Goal: Task Accomplishment & Management: Complete application form

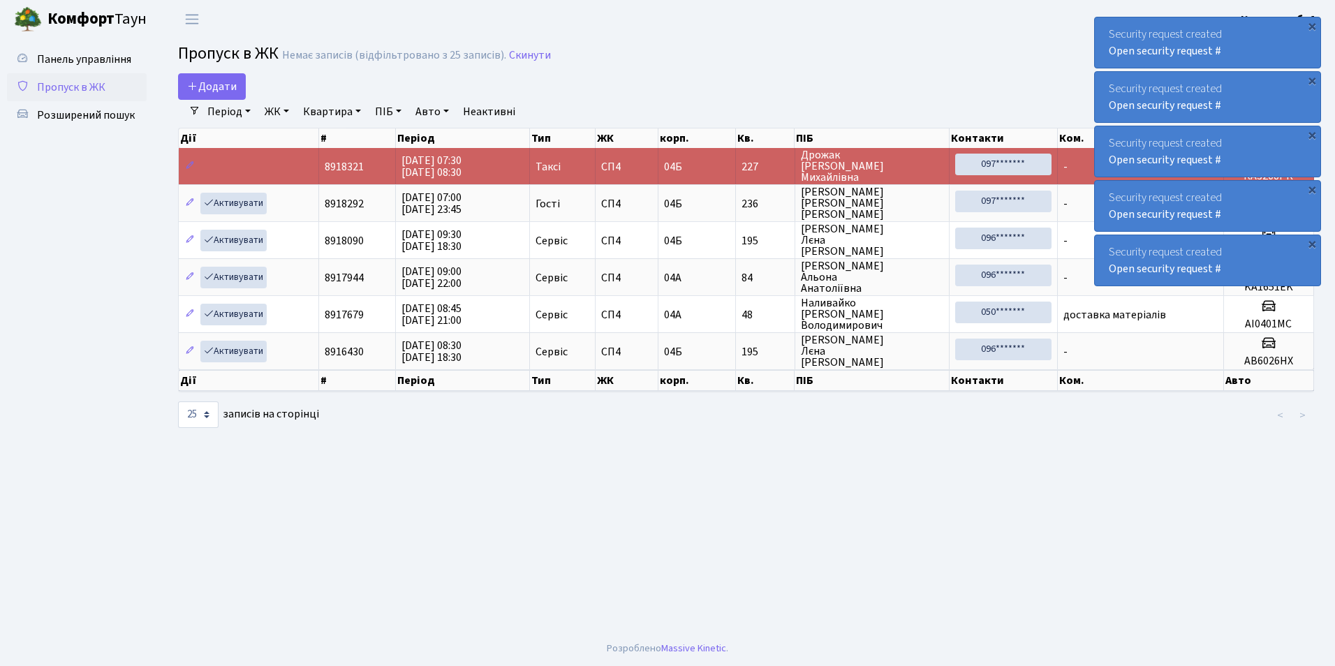
select select "25"
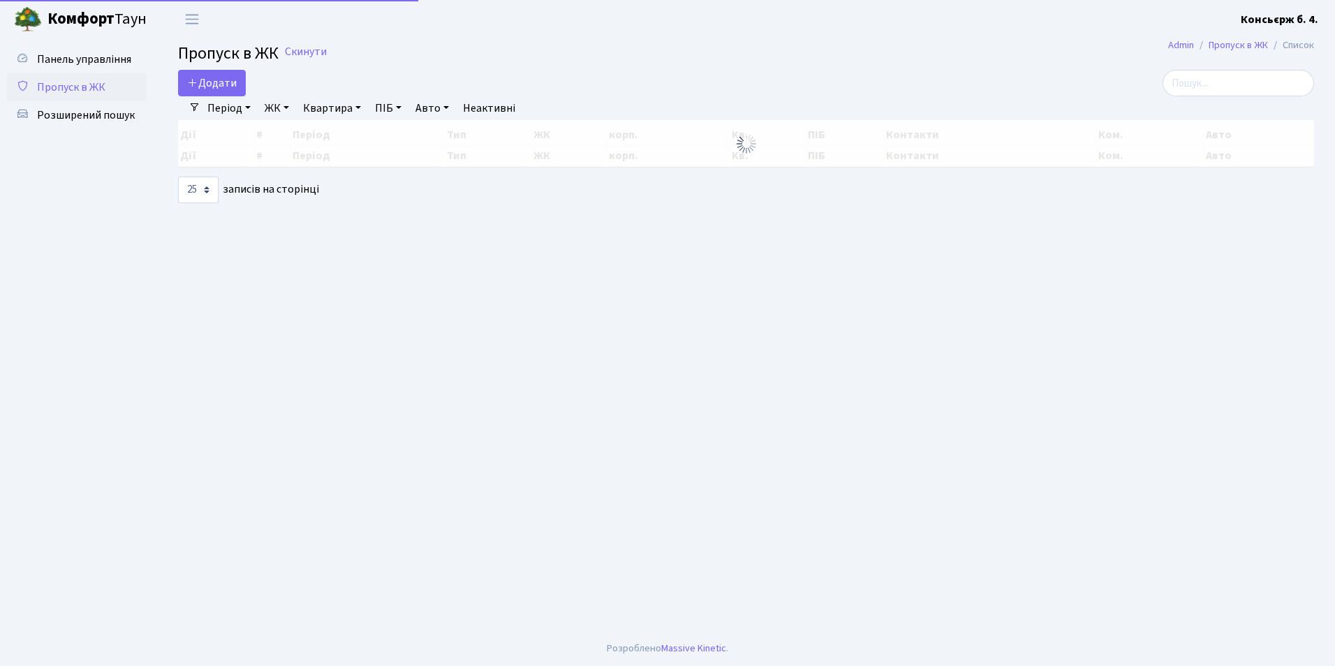
select select "25"
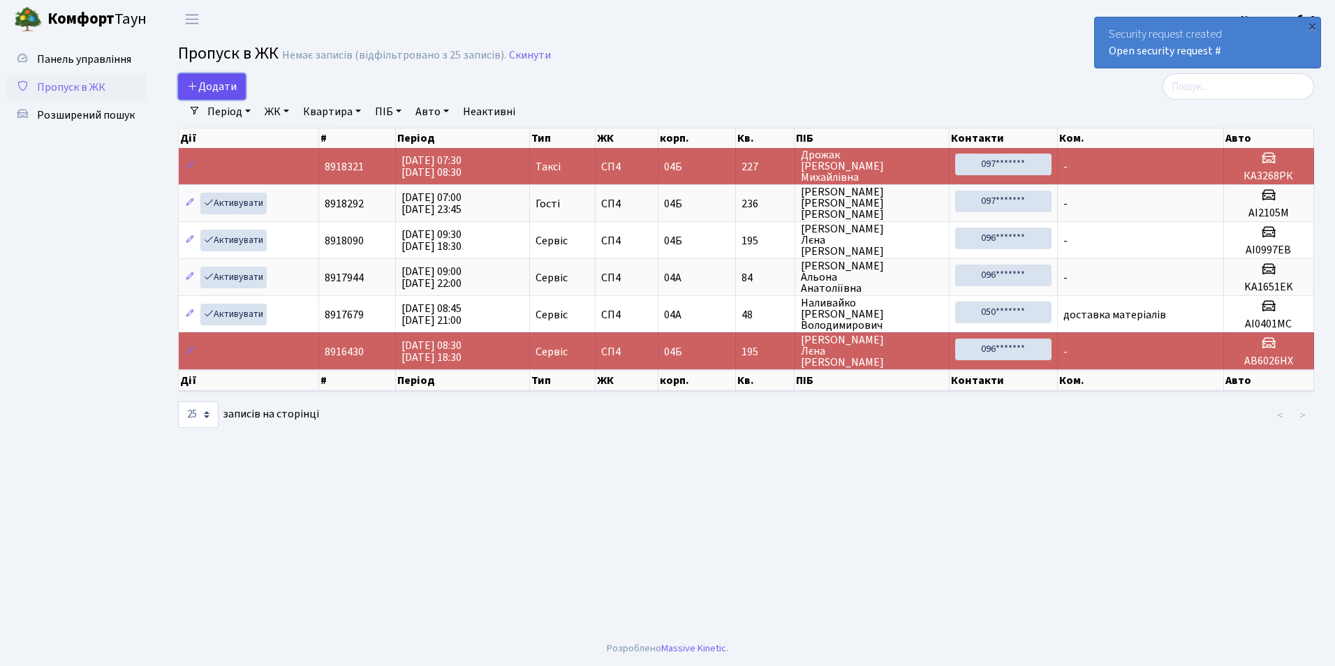
click at [231, 87] on span "Додати" at bounding box center [212, 86] width 50 height 15
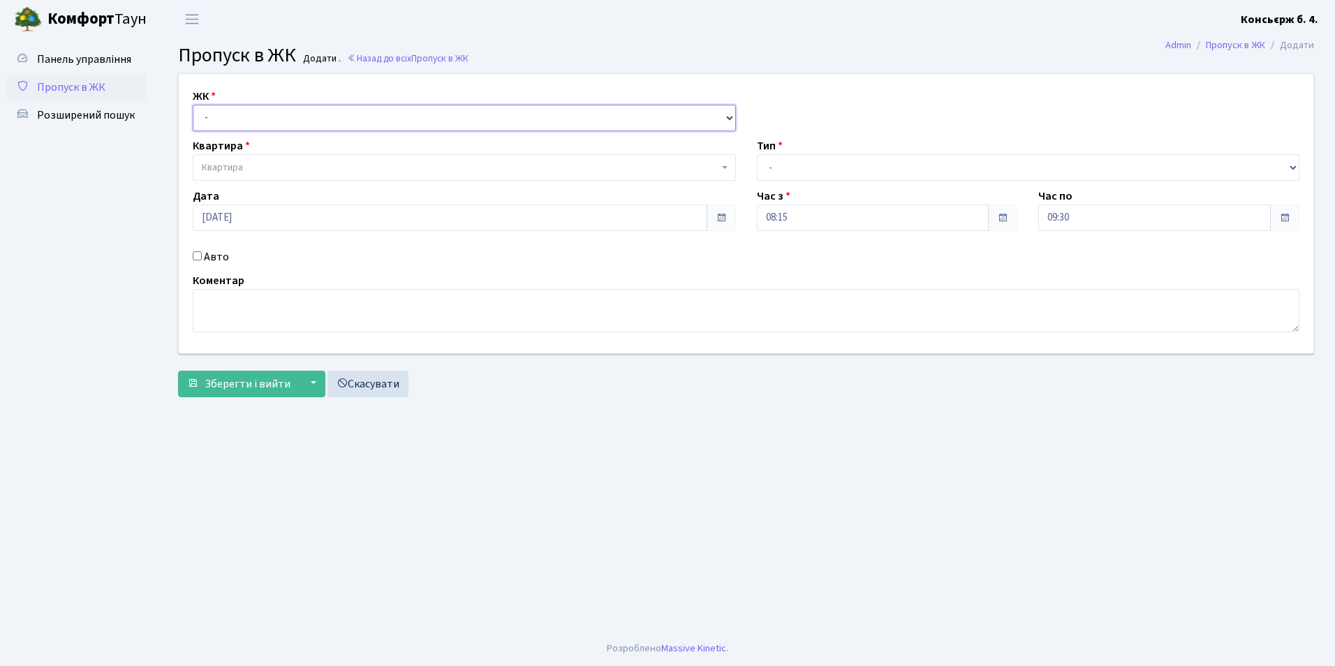
click at [286, 115] on select "- СП4, Столичне шосе, 5" at bounding box center [464, 118] width 543 height 27
select select "325"
click at [193, 105] on select "- СП4, Столичне шосе, 5" at bounding box center [464, 118] width 543 height 27
select select
click at [292, 165] on span "Квартира" at bounding box center [460, 168] width 517 height 14
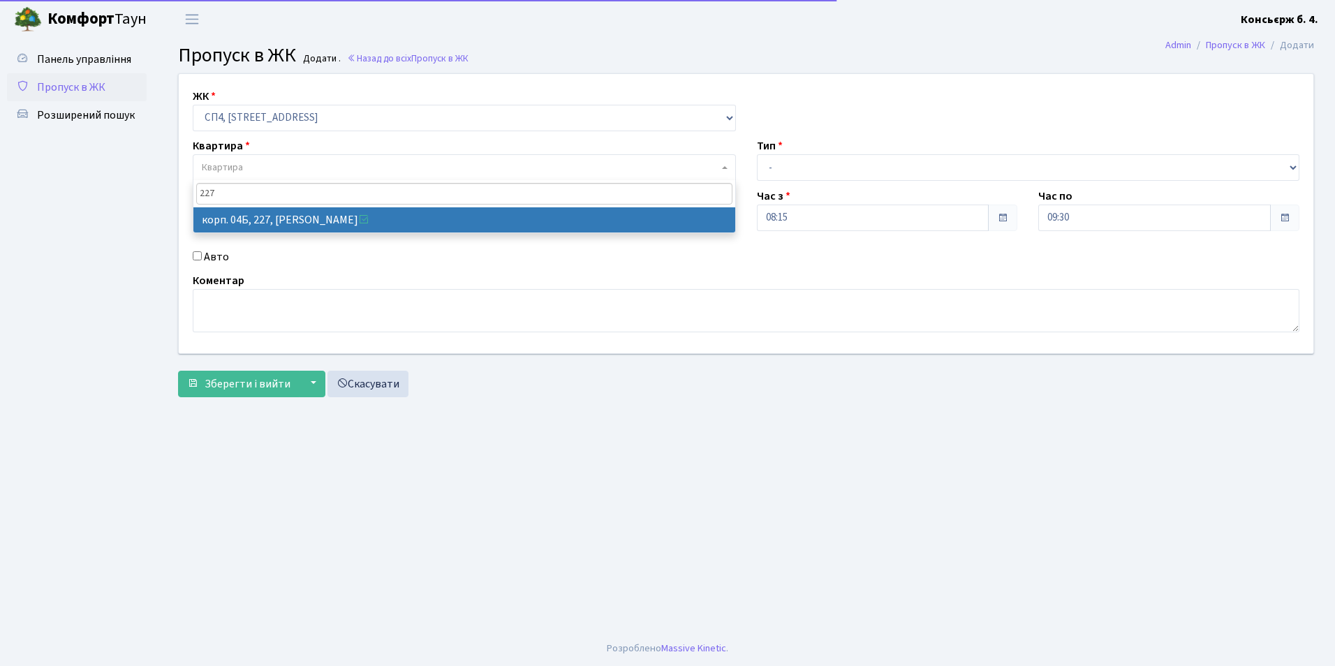
type input "227"
select select "21255"
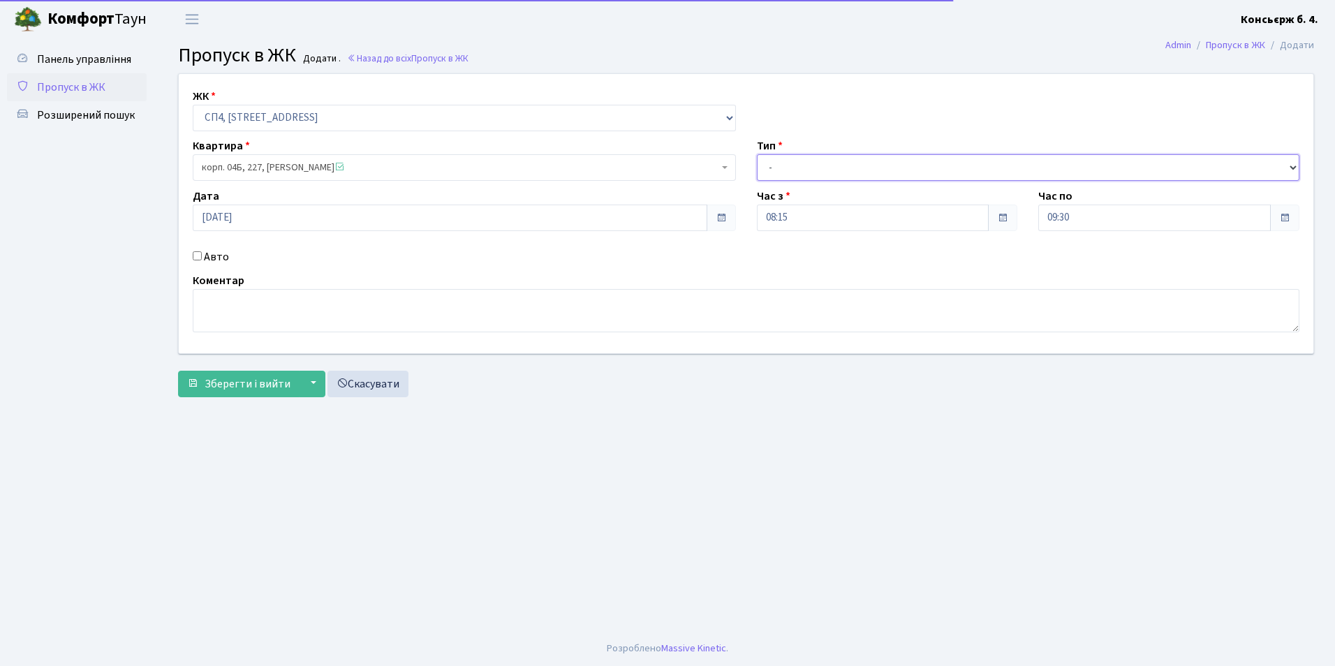
click at [873, 175] on select "- Доставка Таксі Гості Сервіс" at bounding box center [1028, 167] width 543 height 27
select select "2"
click at [757, 154] on select "- Доставка Таксі Гості Сервіс" at bounding box center [1028, 167] width 543 height 27
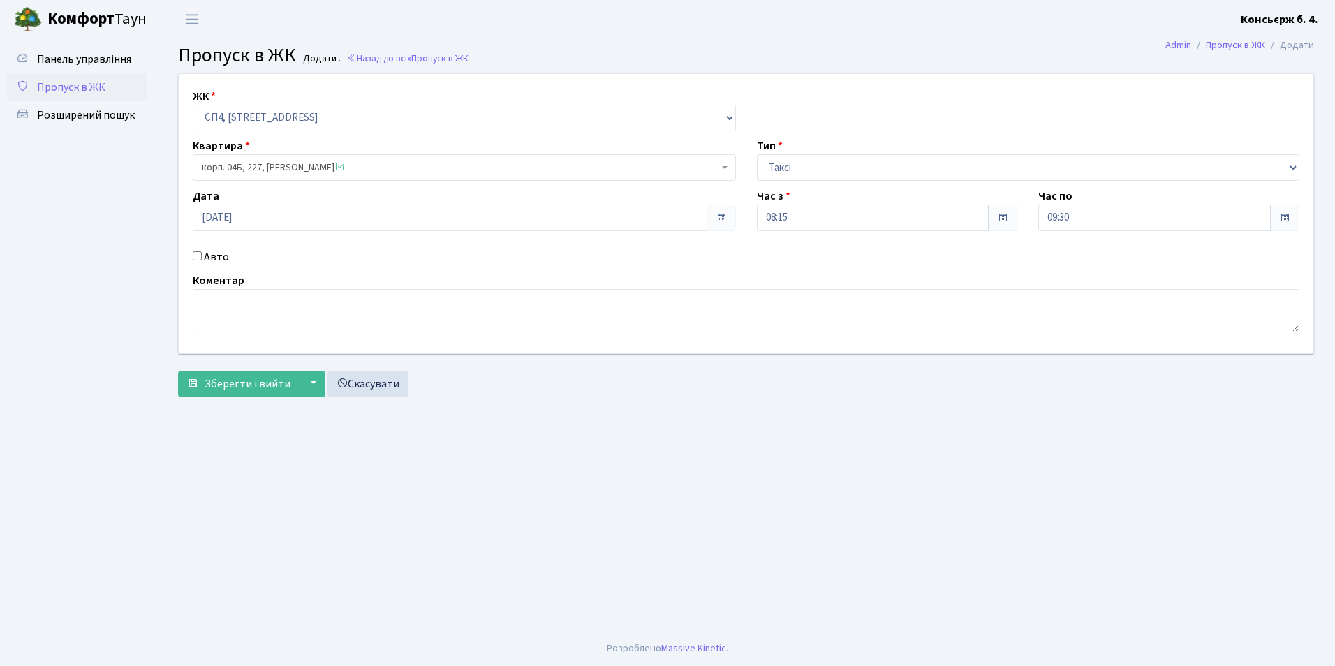
click at [198, 251] on input "Авто" at bounding box center [197, 255] width 9 height 9
checkbox input "true"
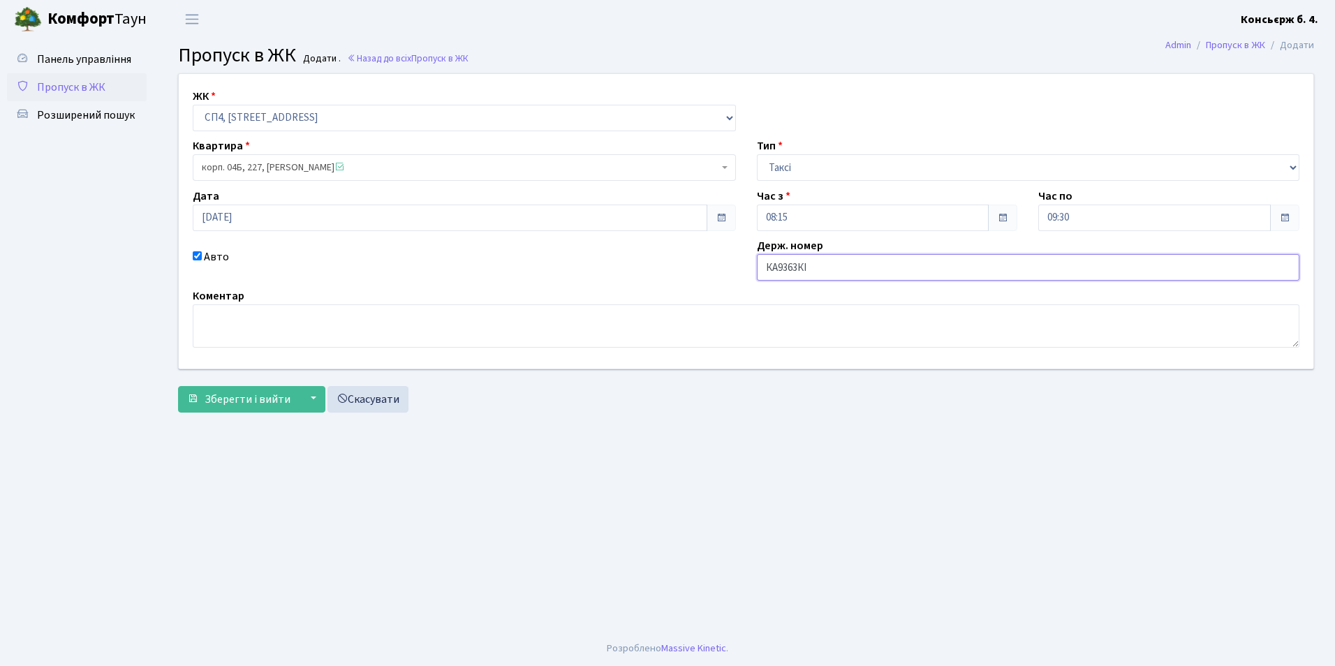
type input "КА9363КІ"
click at [265, 384] on form "ЖК - СП4, Столичне шосе, 5 Квартира корп. 04Б, 227, Дрожак Юлія Михайлівна <spa…" at bounding box center [746, 242] width 1136 height 339
click at [253, 397] on span "Зберегти і вийти" at bounding box center [248, 399] width 86 height 15
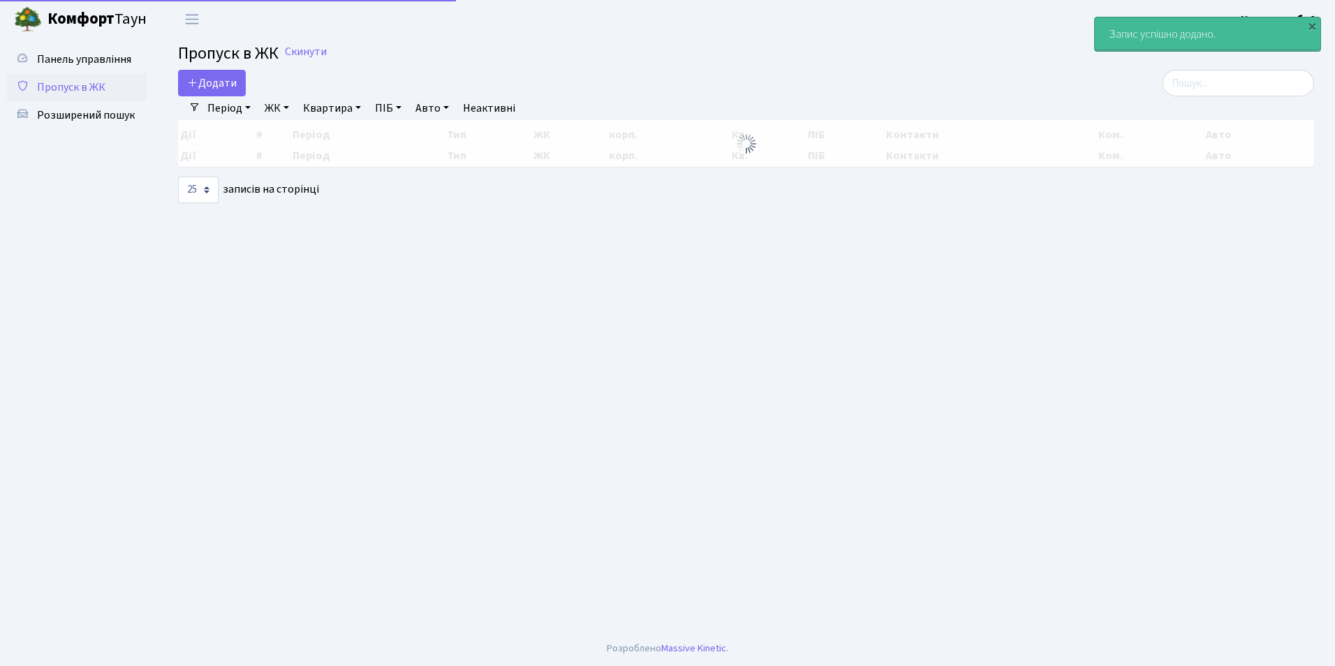
select select "25"
